Goal: Information Seeking & Learning: Learn about a topic

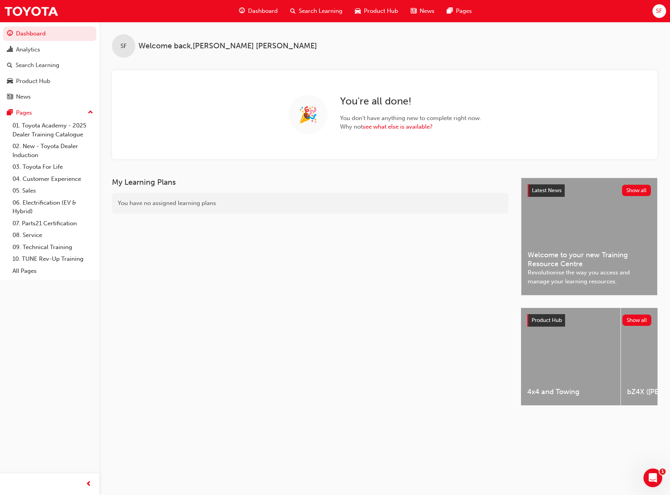
click at [38, 52] on div "Analytics" at bounding box center [28, 49] width 24 height 9
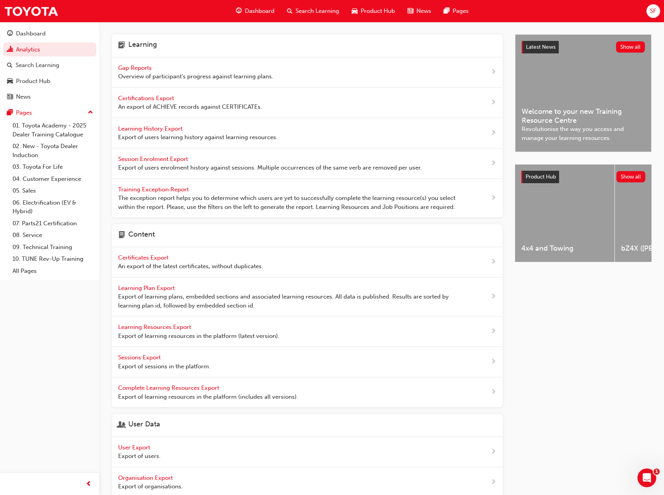
click at [67, 32] on div "Dashboard" at bounding box center [49, 34] width 85 height 10
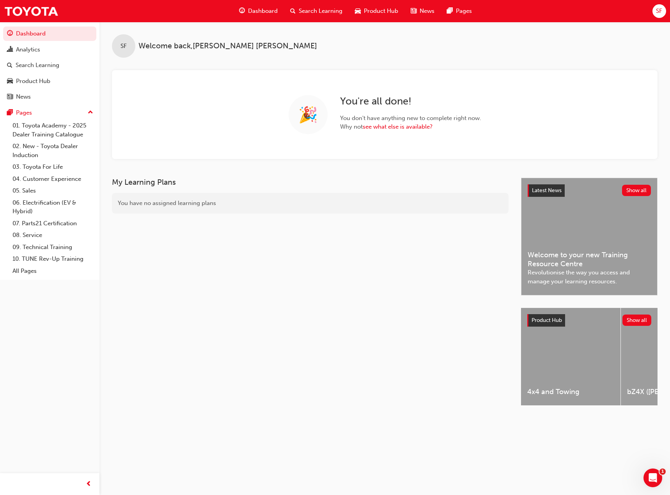
click at [338, 10] on span "Search Learning" at bounding box center [321, 11] width 44 height 9
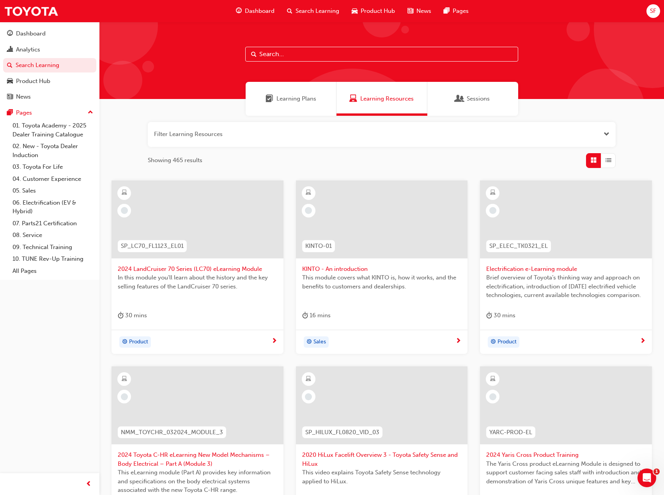
click at [33, 47] on div "Analytics" at bounding box center [28, 49] width 24 height 9
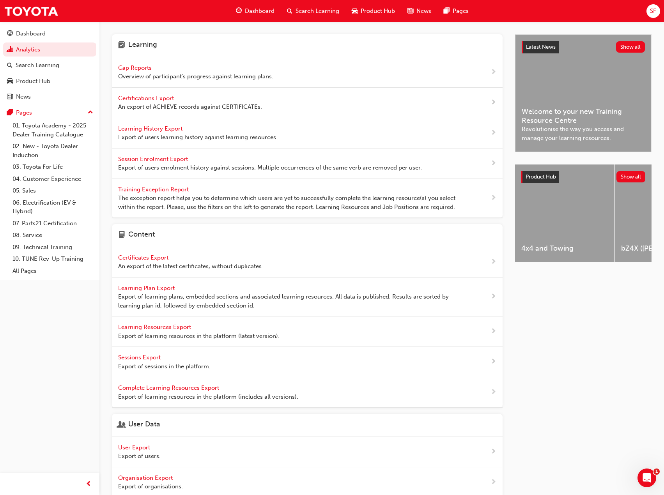
click at [656, 7] on span "SF" at bounding box center [653, 11] width 6 height 9
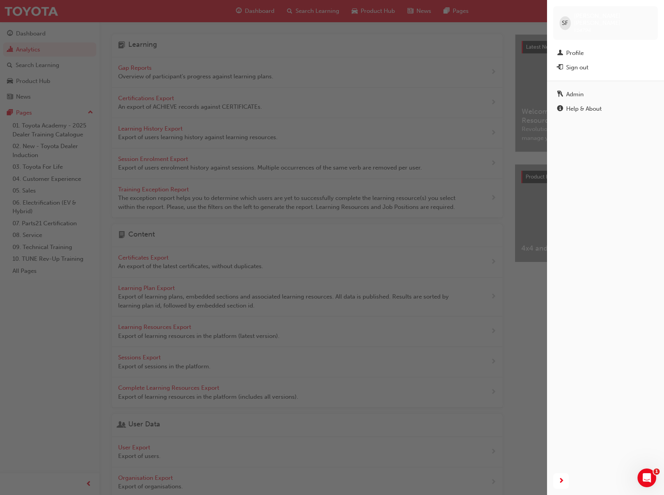
click at [591, 48] on div "Profile" at bounding box center [605, 53] width 97 height 10
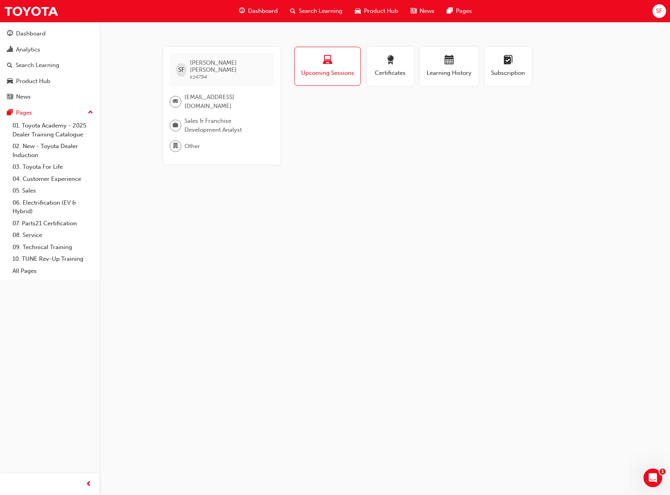
click at [404, 69] on span "Certificates" at bounding box center [390, 73] width 35 height 9
click at [436, 65] on div "button" at bounding box center [449, 61] width 47 height 12
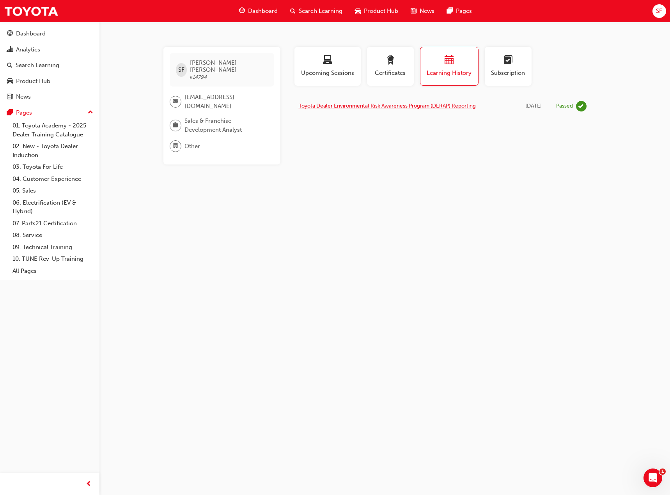
click at [399, 108] on link "Toyota Dealer Environmental Risk Awareness Program (DERAP) Reporting" at bounding box center [387, 106] width 177 height 7
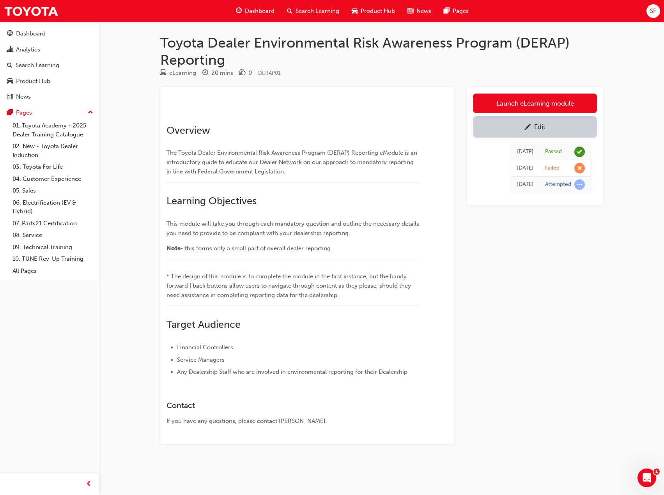
click at [499, 101] on link "Launch eLearning module" at bounding box center [535, 104] width 124 height 20
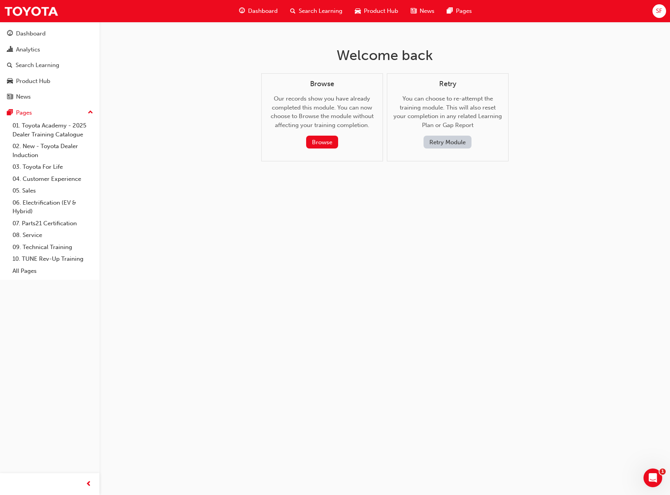
click at [332, 145] on button "Browse" at bounding box center [322, 142] width 32 height 13
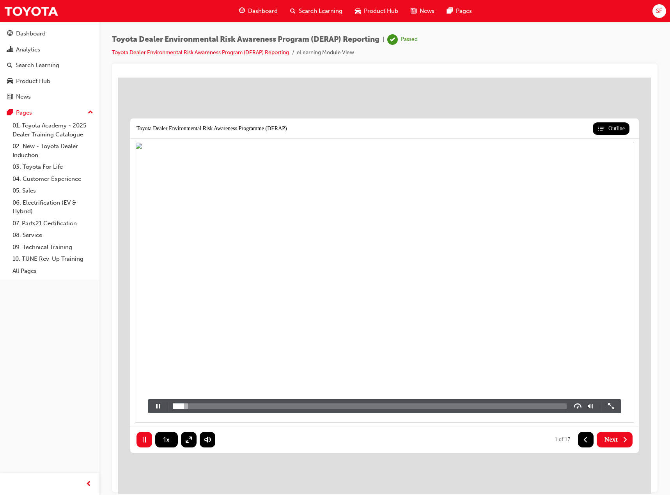
click at [160, 403] on button at bounding box center [158, 405] width 20 height 13
click at [150, 405] on button at bounding box center [158, 405] width 20 height 13
click at [183, 406] on div at bounding box center [201, 405] width 57 height 5
click at [588, 406] on button at bounding box center [590, 406] width 9 height 9
click at [589, 405] on button at bounding box center [590, 406] width 9 height 9
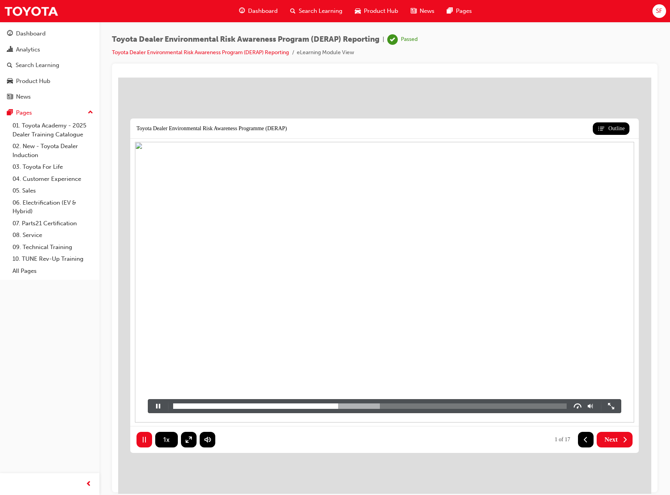
click at [164, 401] on button at bounding box center [158, 405] width 20 height 13
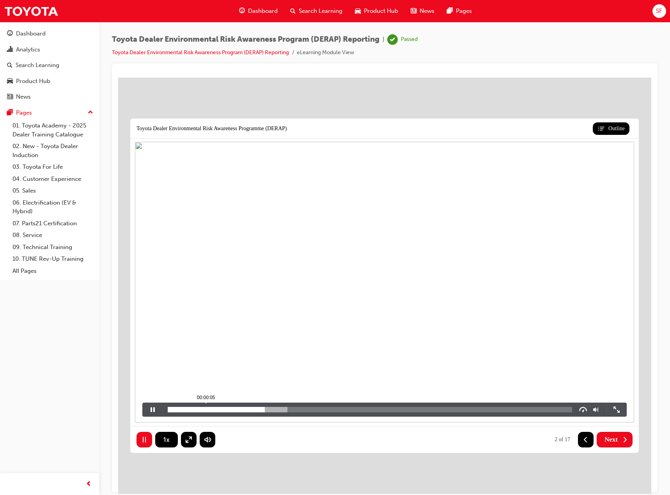
click at [218, 410] on div at bounding box center [216, 409] width 97 height 5
click at [596, 411] on button at bounding box center [596, 409] width 9 height 9
click at [596, 410] on button at bounding box center [596, 409] width 9 height 9
click at [253, 336] on video at bounding box center [384, 282] width 493 height 277
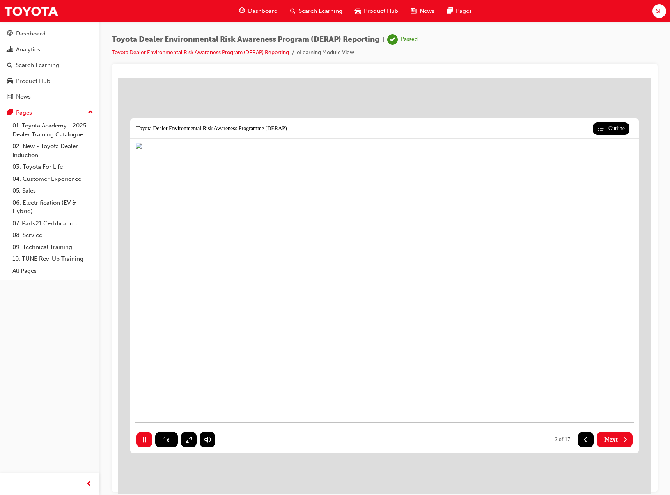
click at [283, 52] on link "Toyota Dealer Environmental Risk Awareness Program (DERAP) Reporting" at bounding box center [200, 52] width 177 height 7
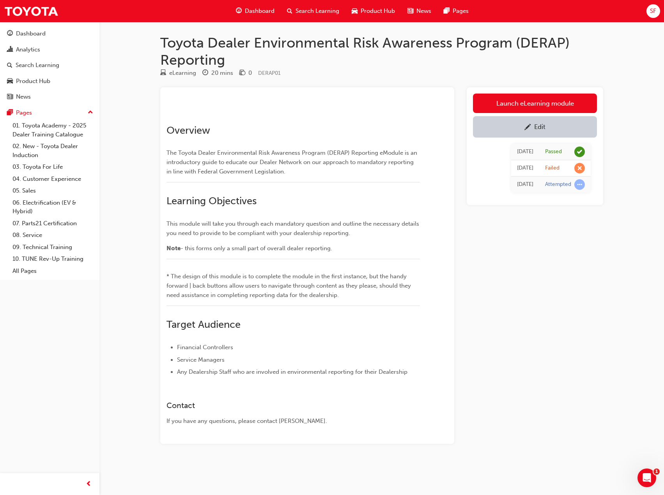
click at [531, 106] on link "Launch eLearning module" at bounding box center [535, 104] width 124 height 20
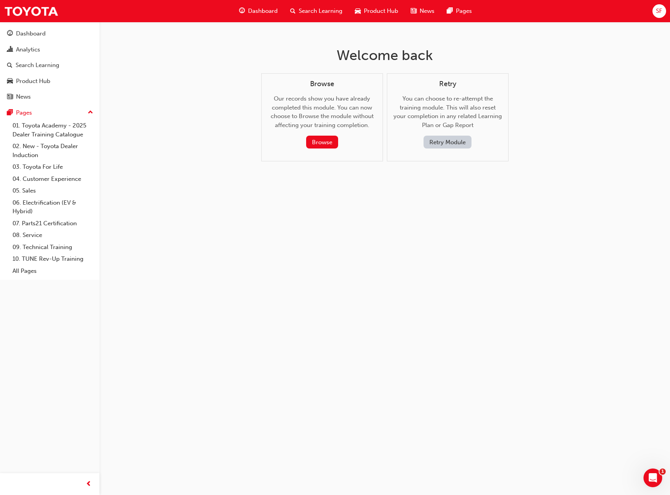
click at [334, 141] on button "Browse" at bounding box center [322, 142] width 32 height 13
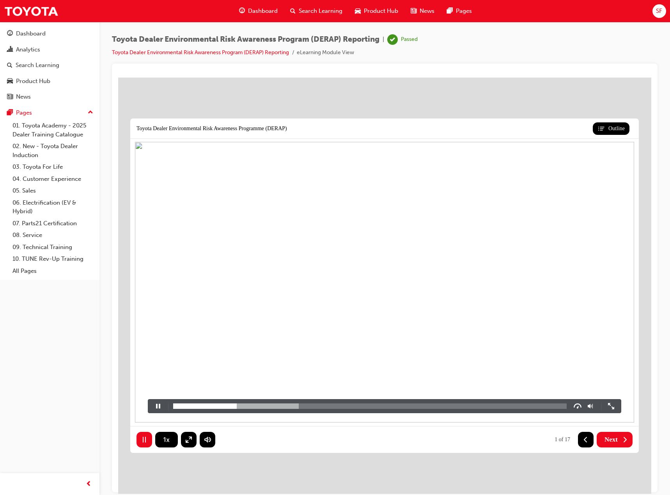
drag, startPoint x: 542, startPoint y: 204, endPoint x: 499, endPoint y: 229, distance: 49.3
click at [542, 204] on video at bounding box center [385, 281] width 482 height 271
click at [589, 379] on div at bounding box center [590, 385] width 5 height 19
click at [589, 378] on div at bounding box center [590, 385] width 5 height 19
click at [154, 408] on button at bounding box center [158, 405] width 20 height 13
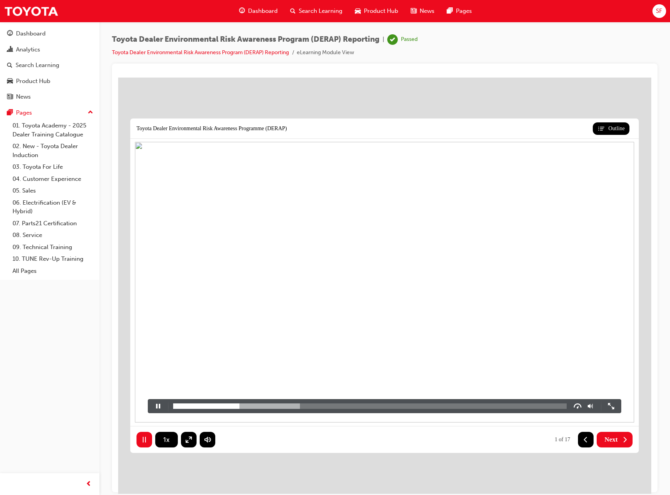
click at [156, 406] on button at bounding box center [158, 405] width 20 height 13
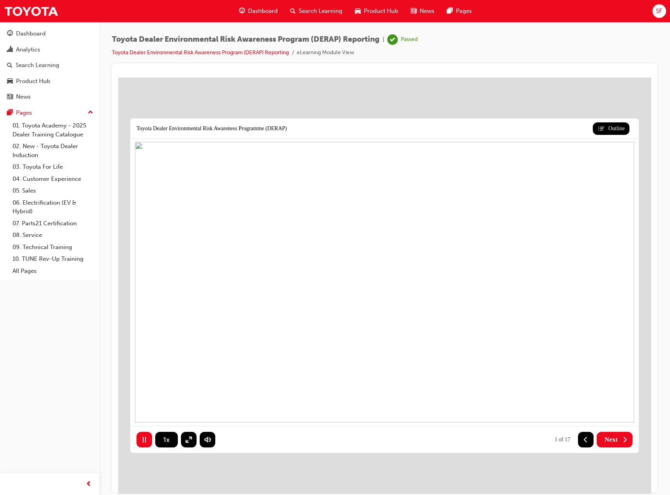
click at [280, 54] on link "Toyota Dealer Environmental Risk Awareness Program (DERAP) Reporting" at bounding box center [200, 52] width 177 height 7
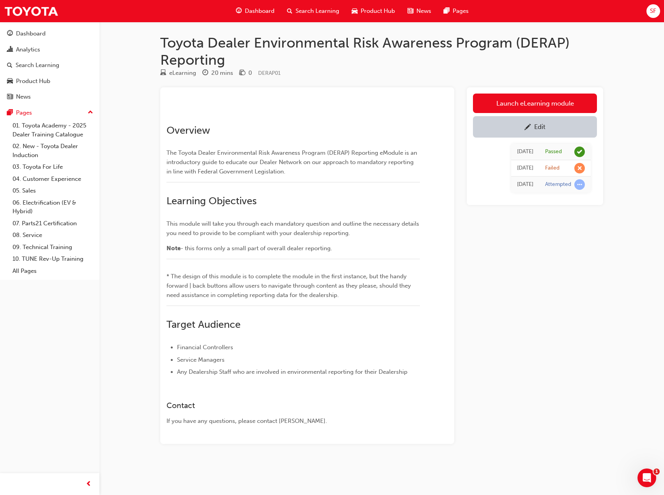
click at [539, 103] on link "Launch eLearning module" at bounding box center [535, 104] width 124 height 20
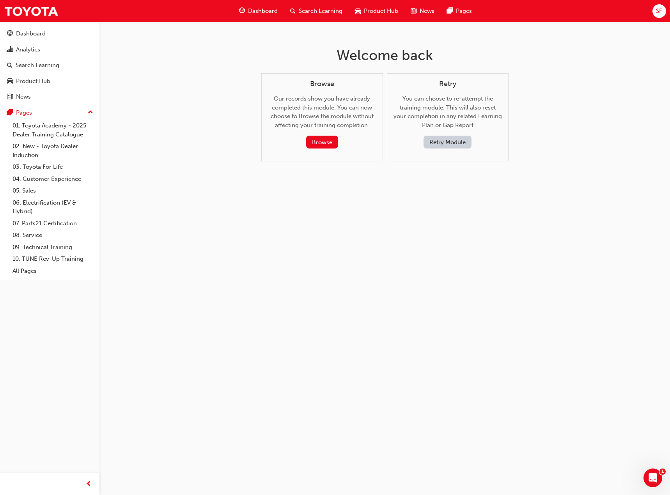
click at [330, 144] on button "Browse" at bounding box center [322, 142] width 32 height 13
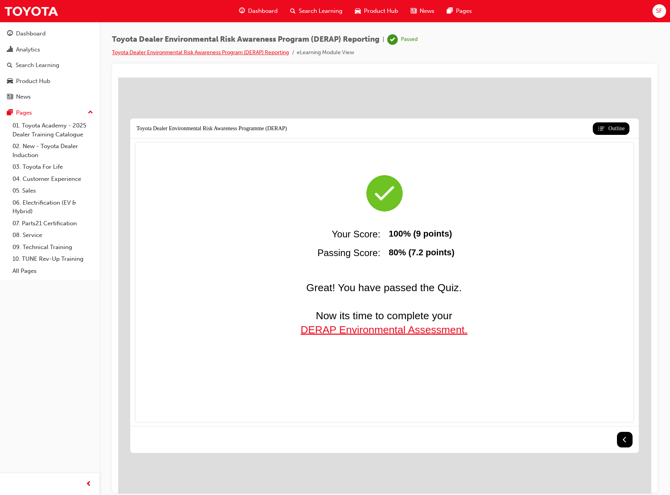
click at [269, 53] on link "Toyota Dealer Environmental Risk Awareness Program (DERAP) Reporting" at bounding box center [200, 52] width 177 height 7
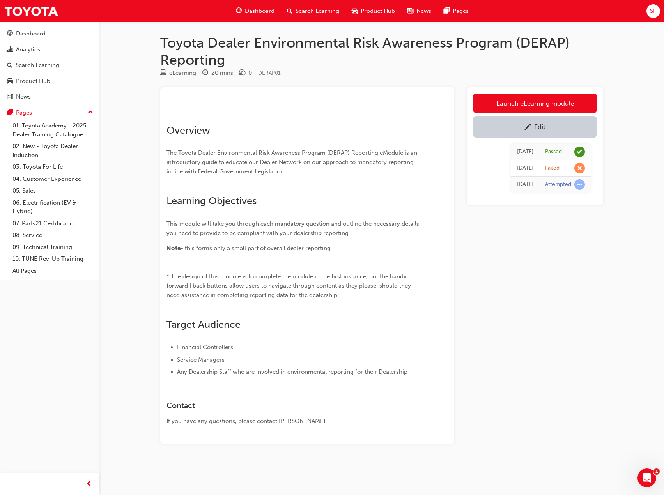
click at [506, 107] on link "Launch eLearning module" at bounding box center [535, 104] width 124 height 20
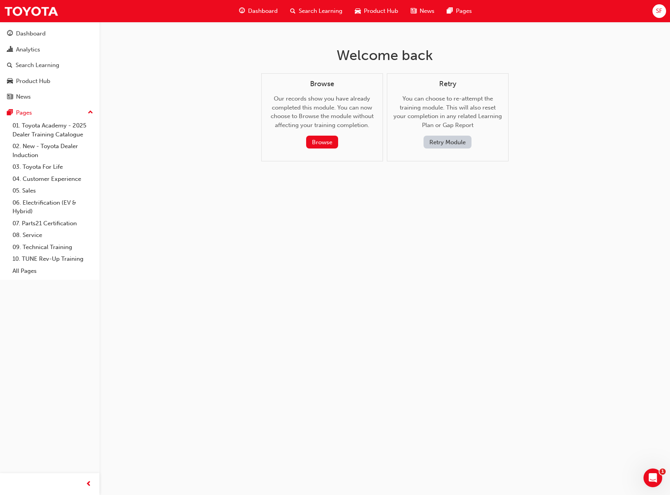
click at [328, 143] on button "Browse" at bounding box center [322, 142] width 32 height 13
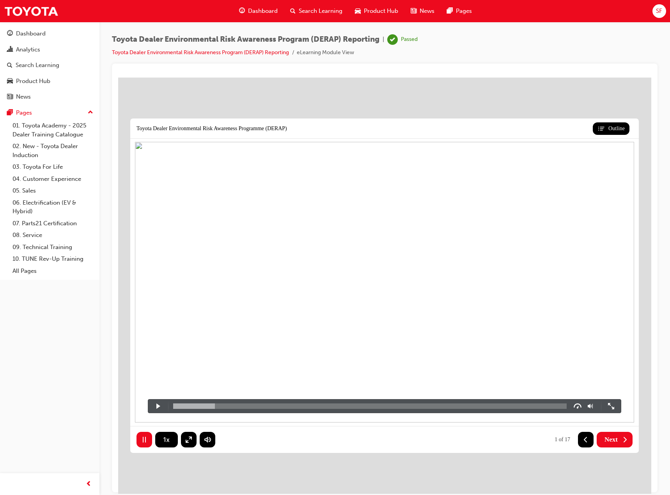
drag, startPoint x: 182, startPoint y: 407, endPoint x: 120, endPoint y: 401, distance: 61.9
click at [120, 401] on div "Outline Toyota Dealer Environmental Risk Awareness Programme (DERAP) 00:00:01 S…" at bounding box center [384, 285] width 533 height 417
click at [578, 406] on button at bounding box center [577, 405] width 12 height 13
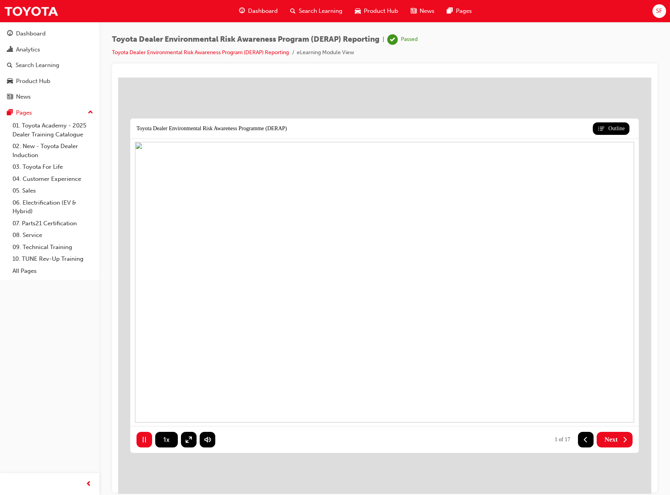
click at [606, 438] on span "Next" at bounding box center [611, 440] width 13 height 8
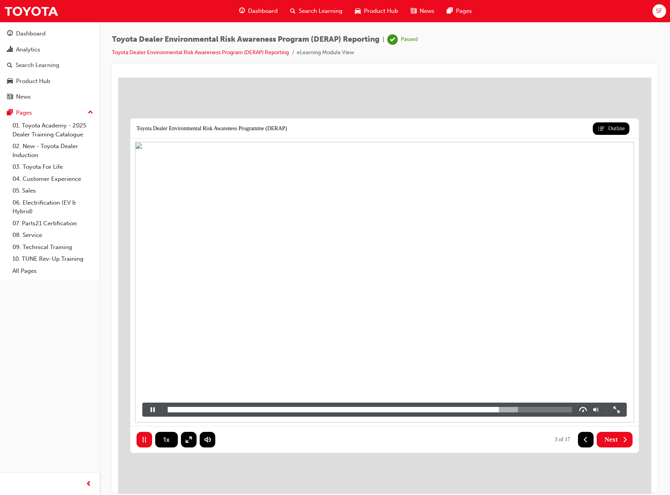
drag, startPoint x: 146, startPoint y: 406, endPoint x: 207, endPoint y: 363, distance: 74.6
click at [146, 406] on button at bounding box center [153, 409] width 20 height 13
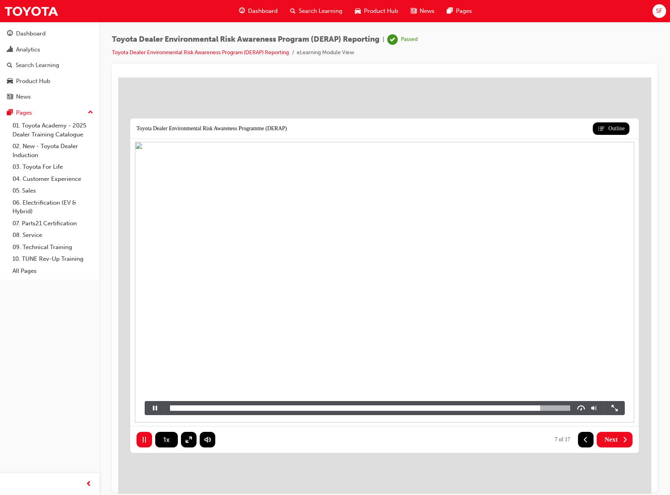
click at [150, 410] on button at bounding box center [155, 407] width 20 height 13
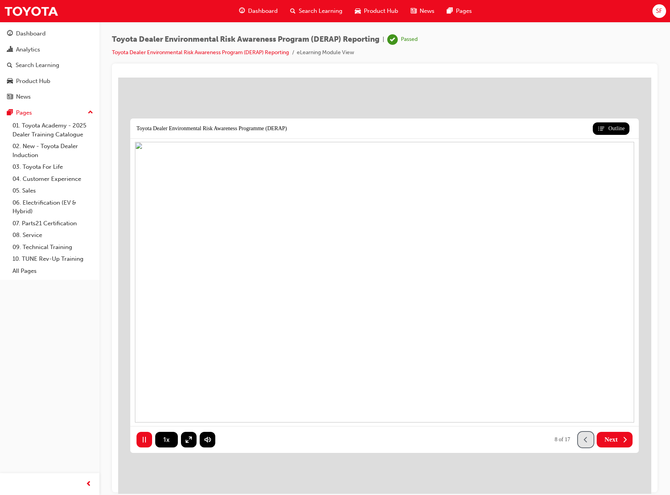
click at [586, 441] on icon at bounding box center [586, 440] width 8 height 8
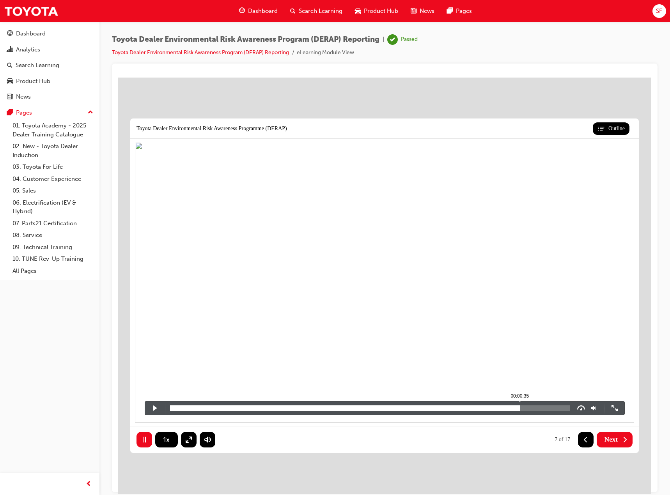
click at [519, 410] on div "00:00:35" at bounding box center [370, 407] width 400 height 5
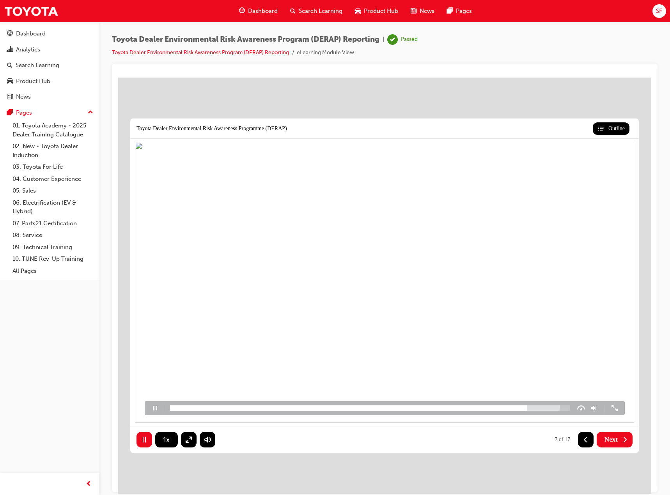
click at [154, 411] on button at bounding box center [155, 407] width 20 height 13
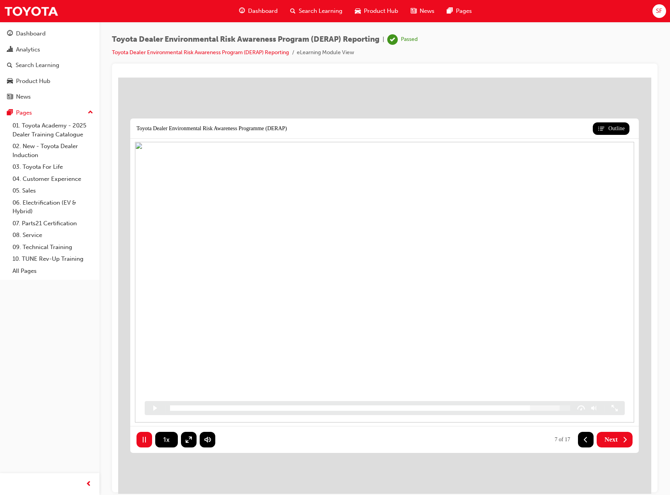
drag, startPoint x: 608, startPoint y: 441, endPoint x: 609, endPoint y: 434, distance: 6.8
click at [608, 441] on span "Next" at bounding box center [611, 440] width 13 height 8
